Goal: Use online tool/utility: Utilize a website feature to perform a specific function

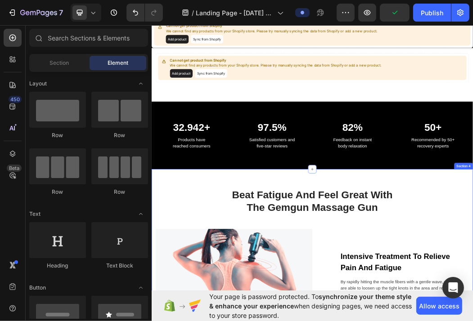
scroll to position [180, 0]
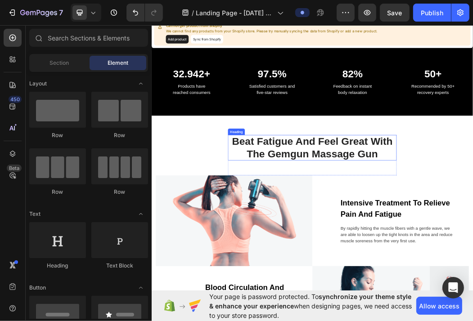
click at [411, 235] on p "Beat Fatigue And Feel Great With The Gemgun Massage Gun" at bounding box center [421, 235] width 282 height 41
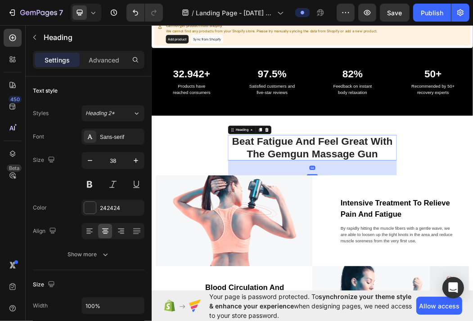
click at [411, 241] on p "Beat Fatigue And Feel Great With The Gemgun Massage Gun" at bounding box center [421, 235] width 282 height 41
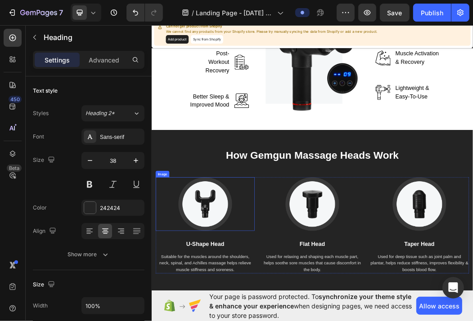
scroll to position [1035, 0]
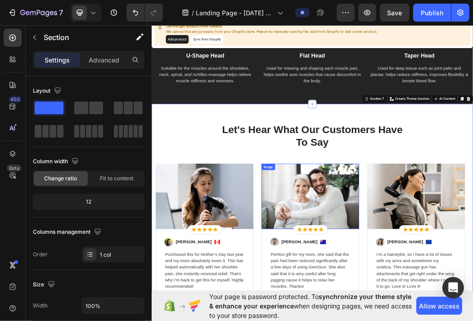
scroll to position [1350, 0]
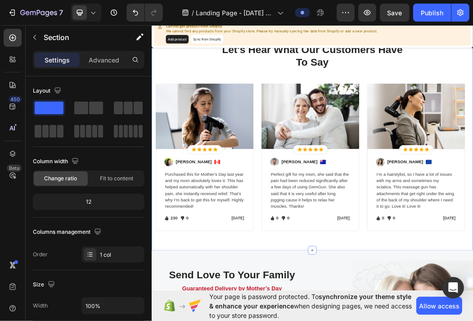
click at [473, 321] on div "Let's Hear What Our Customers Have To Say Heading Row Image Icon Icon Icon Icon…" at bounding box center [421, 217] width 540 height 381
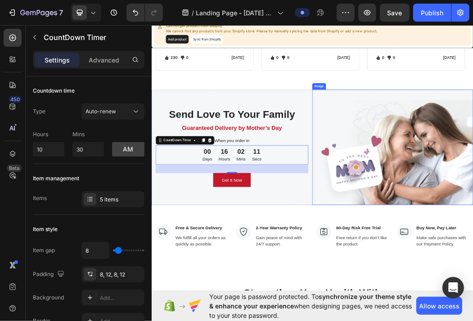
scroll to position [1755, 0]
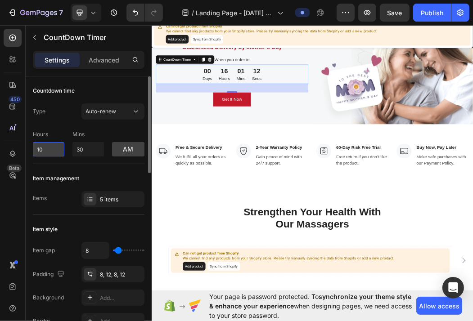
click at [47, 150] on input "10" at bounding box center [49, 149] width 32 height 14
type input "1"
type input "9"
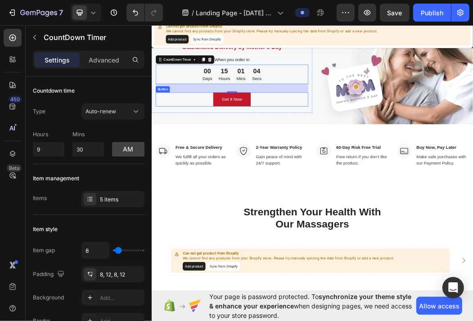
click at [181, 170] on div "Send Love To Your Family Heading Guaranteed Delivery by Mother’s Day Text block…" at bounding box center [286, 99] width 270 height 155
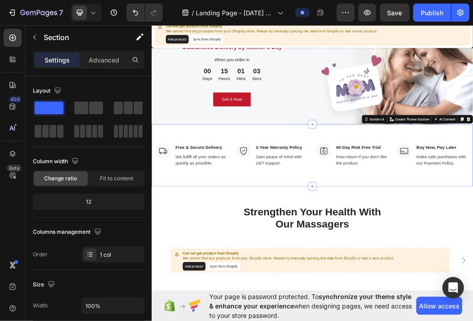
click at [185, 203] on div "Image Free & Secure Delivery Text block We fulfill all your orders as quickly a…" at bounding box center [421, 248] width 540 height 104
click at [95, 85] on div "Layout" at bounding box center [89, 91] width 112 height 14
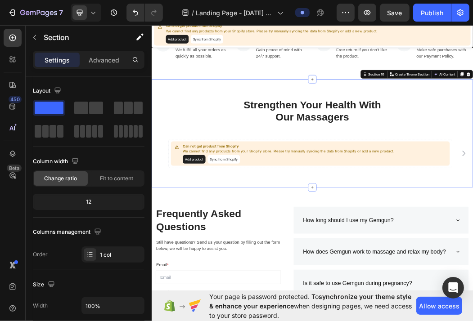
scroll to position [2026, 0]
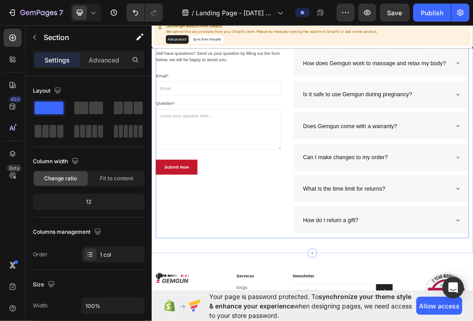
scroll to position [2460, 0]
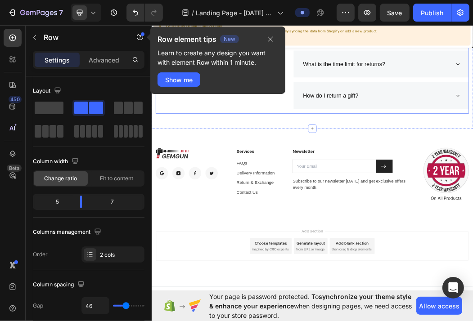
click at [273, 36] on icon "button" at bounding box center [270, 39] width 7 height 7
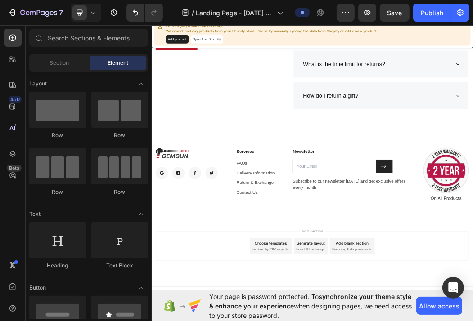
drag, startPoint x: 471, startPoint y: 366, endPoint x: 523, endPoint y: 378, distance: 53.9
click at [427, 321] on div "Image Image Image Image Image Row Services Text block FAQs Text block Delivery …" at bounding box center [421, 281] width 540 height 156
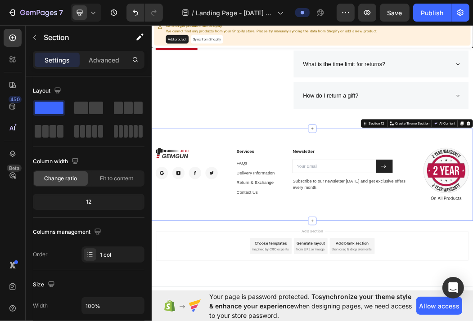
drag, startPoint x: 267, startPoint y: 408, endPoint x: 260, endPoint y: 406, distance: 7.7
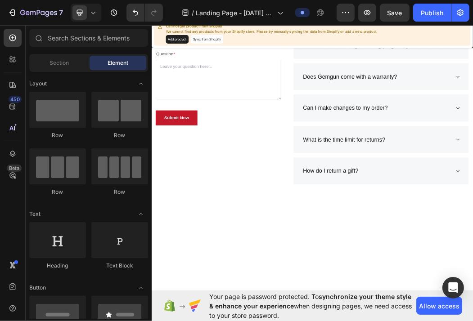
scroll to position [1917, 0]
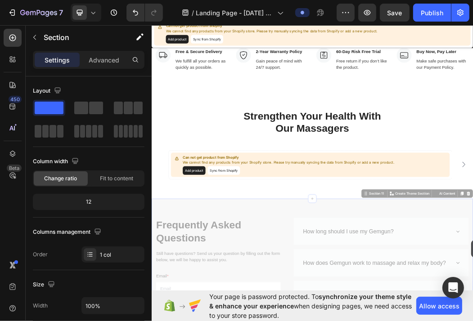
drag, startPoint x: 684, startPoint y: 362, endPoint x: 690, endPoint y: 377, distance: 16.2
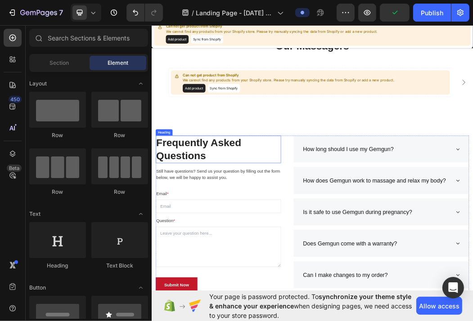
scroll to position [1875, 0]
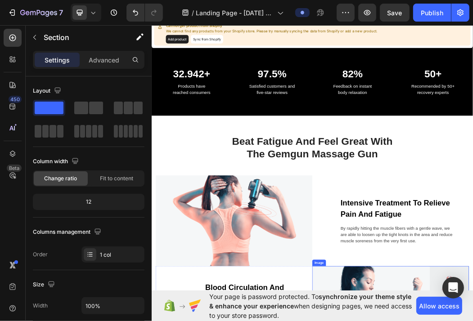
scroll to position [0, 0]
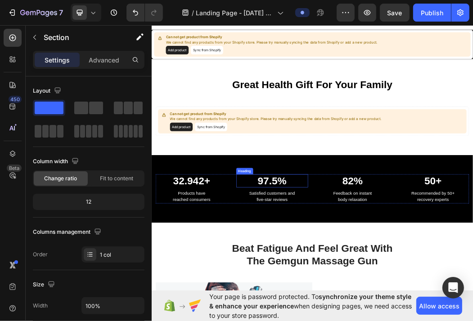
click at [350, 289] on p "97.5%" at bounding box center [353, 291] width 119 height 21
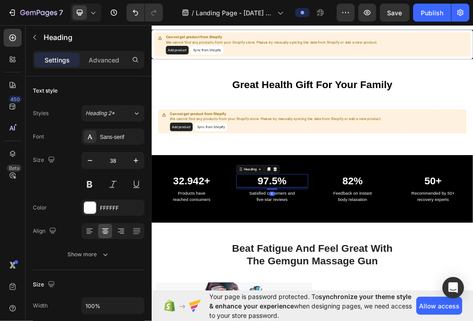
click at [345, 291] on p "97.5%" at bounding box center [353, 291] width 119 height 21
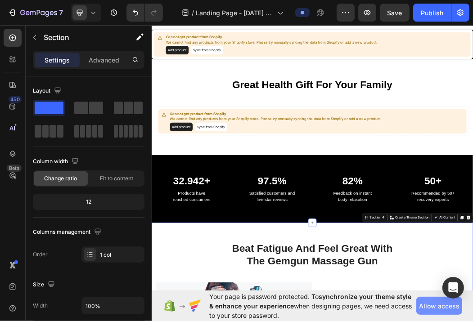
click at [446, 308] on span "Allow access" at bounding box center [439, 306] width 41 height 9
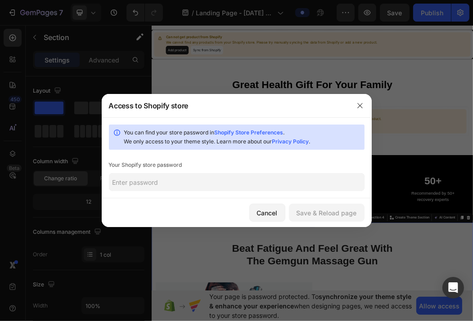
click at [131, 181] on input "text" at bounding box center [237, 182] width 256 height 18
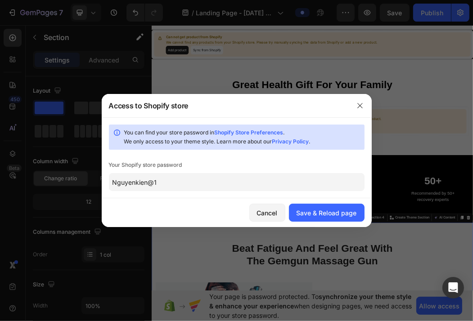
click at [290, 104] on div "Access to Shopify store" at bounding box center [225, 105] width 247 height 23
click at [167, 183] on input "Nguyenkien@1" at bounding box center [237, 182] width 256 height 18
type input "Nguyenkien@123456"
click at [199, 185] on input "Nguyenkien@123456" at bounding box center [237, 182] width 256 height 18
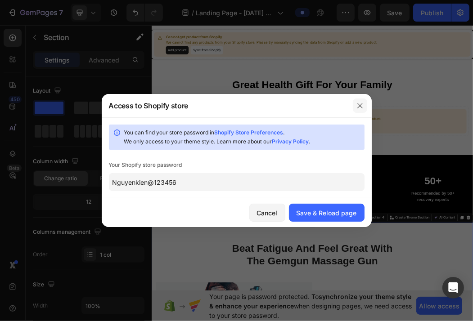
click at [360, 108] on icon "button" at bounding box center [360, 105] width 7 height 7
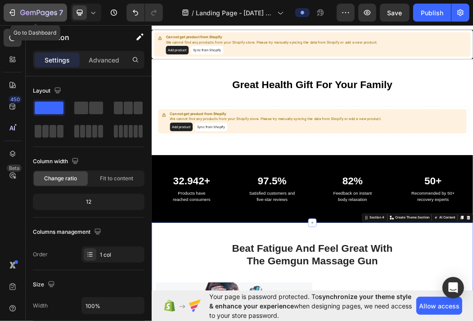
click at [19, 12] on div "7" at bounding box center [35, 12] width 55 height 11
